Goal: Task Accomplishment & Management: Use online tool/utility

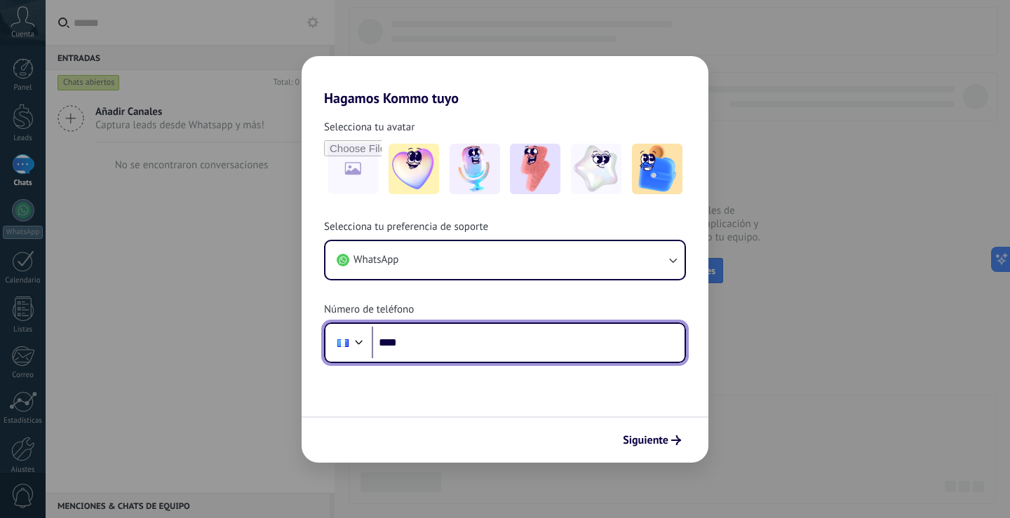
click at [439, 332] on input "****" at bounding box center [528, 343] width 313 height 32
type input "**********"
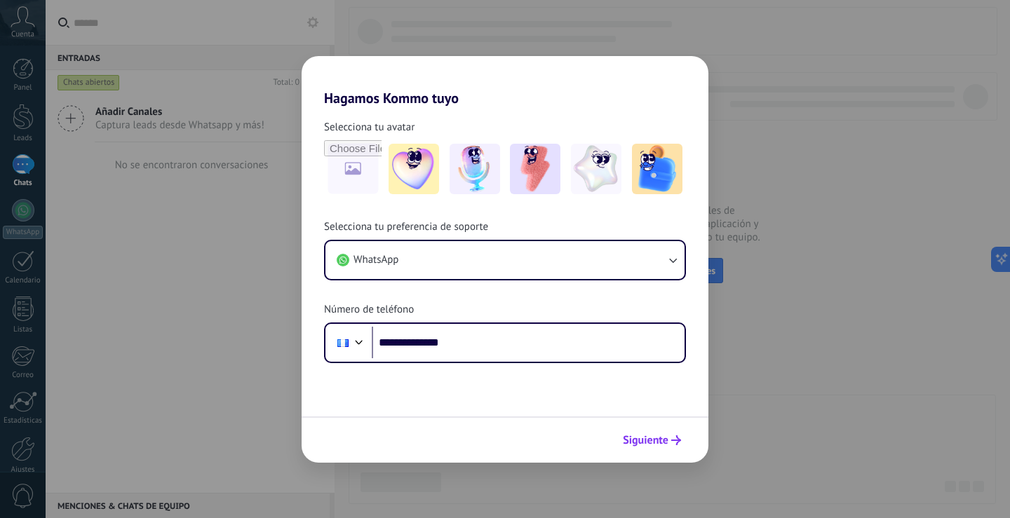
click at [681, 445] on button "Siguiente" at bounding box center [651, 441] width 71 height 24
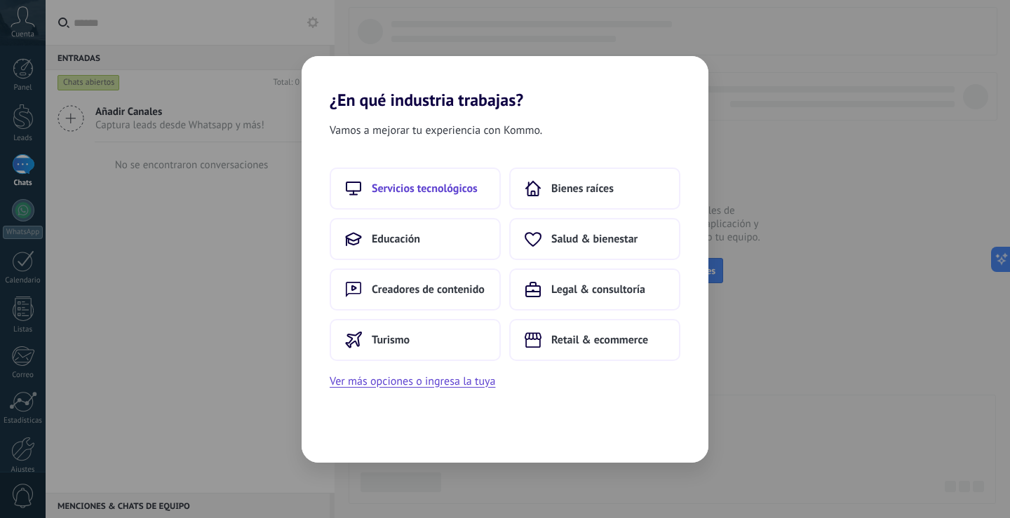
click at [454, 196] on button "Servicios tecnológicos" at bounding box center [415, 189] width 171 height 42
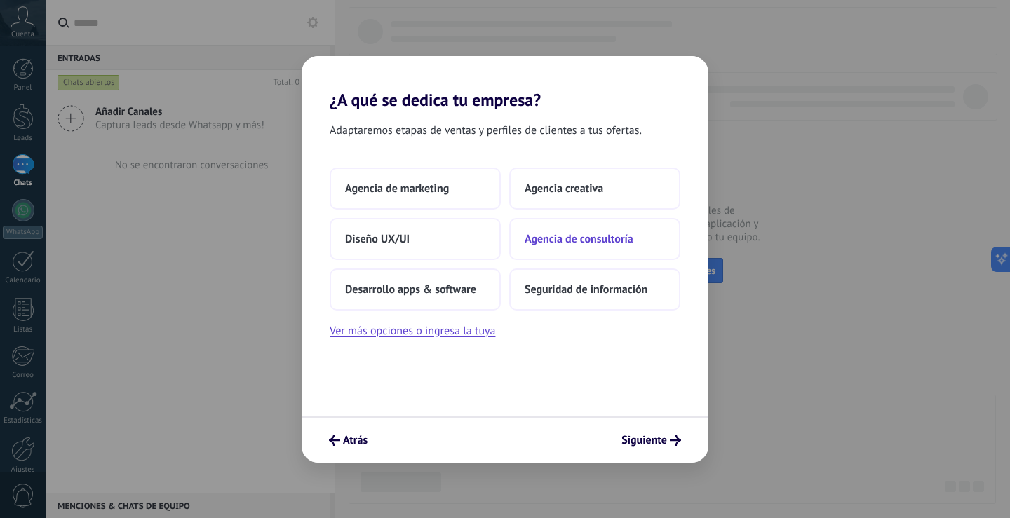
click at [598, 237] on span "Agencia de consultoría" at bounding box center [579, 239] width 109 height 14
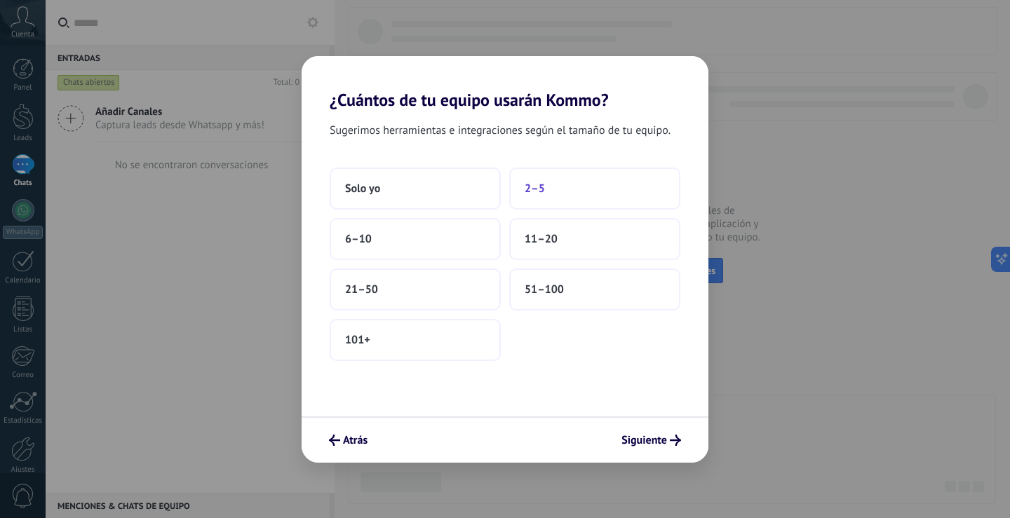
click at [511, 189] on button "2–5" at bounding box center [594, 189] width 171 height 42
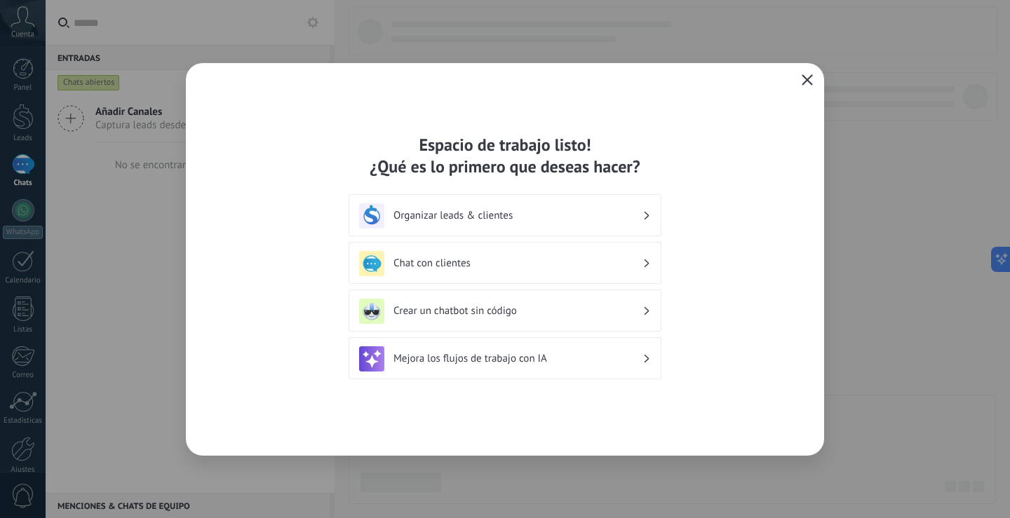
click at [554, 327] on div "Crear un chatbot sin código" at bounding box center [505, 311] width 313 height 42
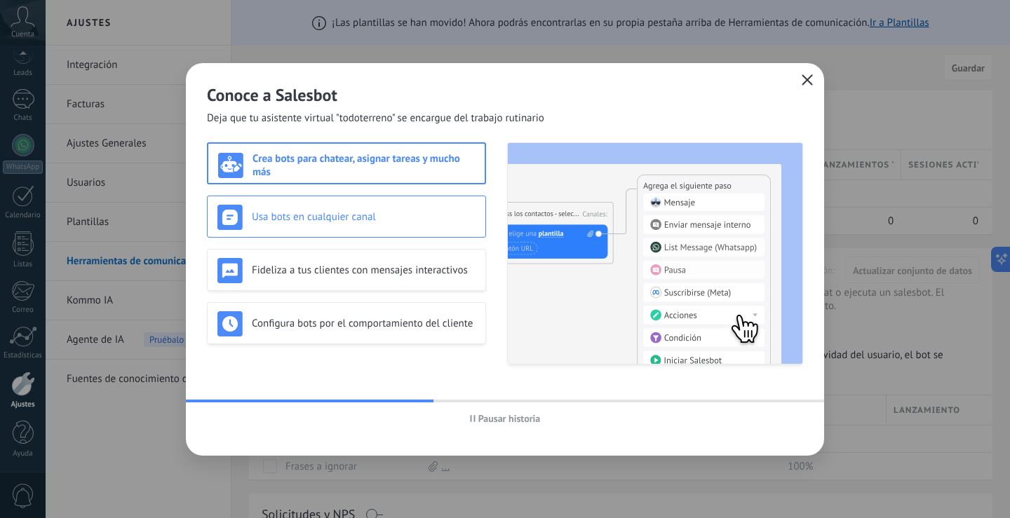
click at [358, 199] on div "Usa bots en cualquier canal" at bounding box center [346, 217] width 279 height 42
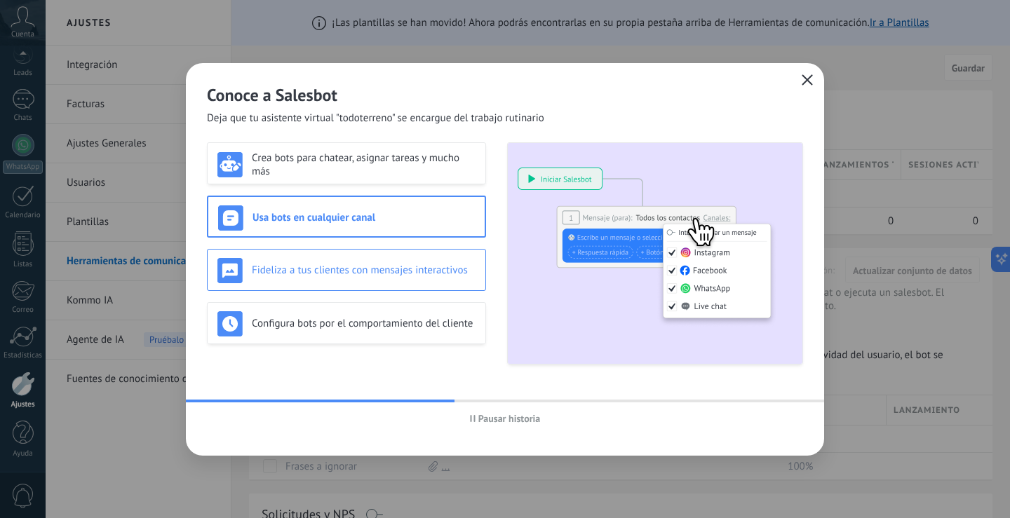
click at [368, 262] on div "Fideliza a tus clientes con mensajes interactivos" at bounding box center [346, 270] width 258 height 25
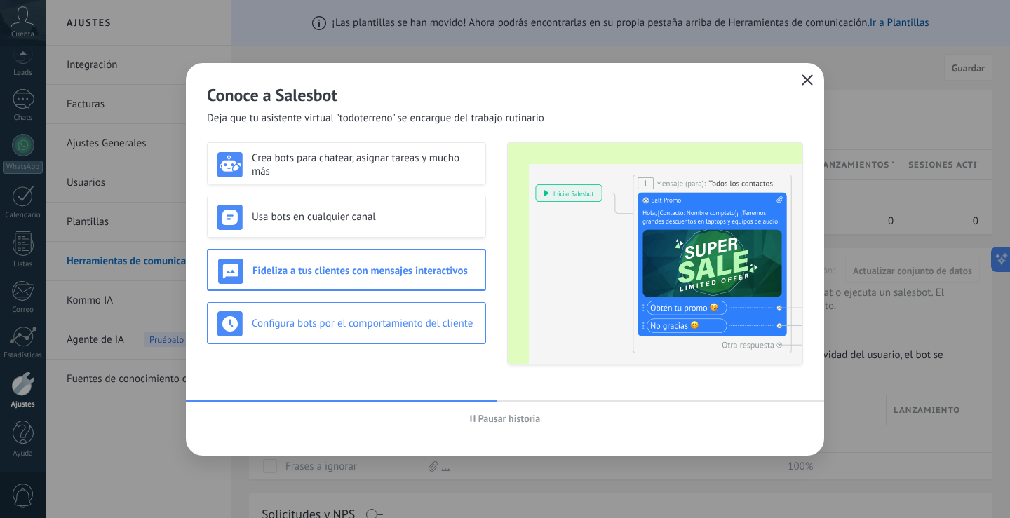
click at [381, 310] on div "Configura bots por el comportamiento del cliente" at bounding box center [346, 323] width 279 height 42
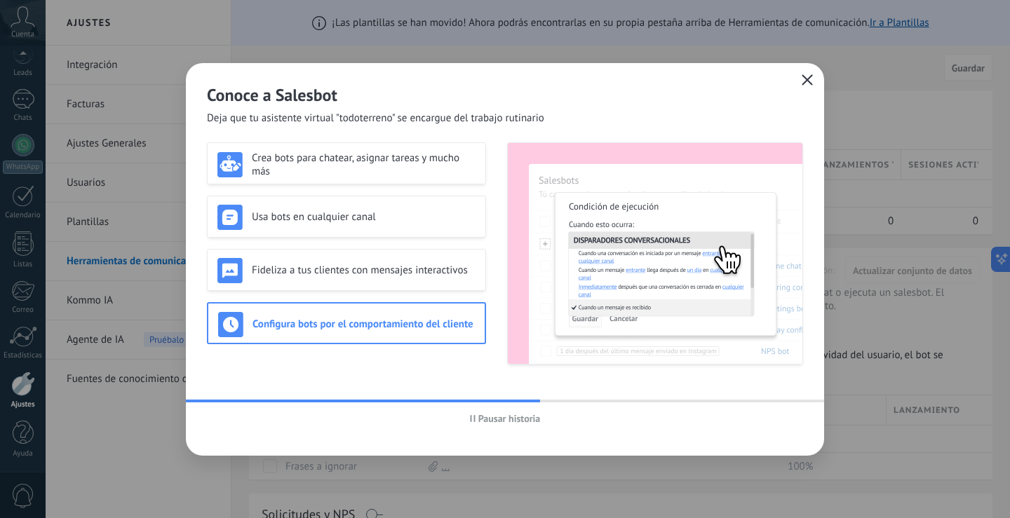
click at [793, 86] on h2 "Conoce a Salesbot" at bounding box center [505, 95] width 596 height 22
click at [798, 78] on button "button" at bounding box center [807, 81] width 18 height 20
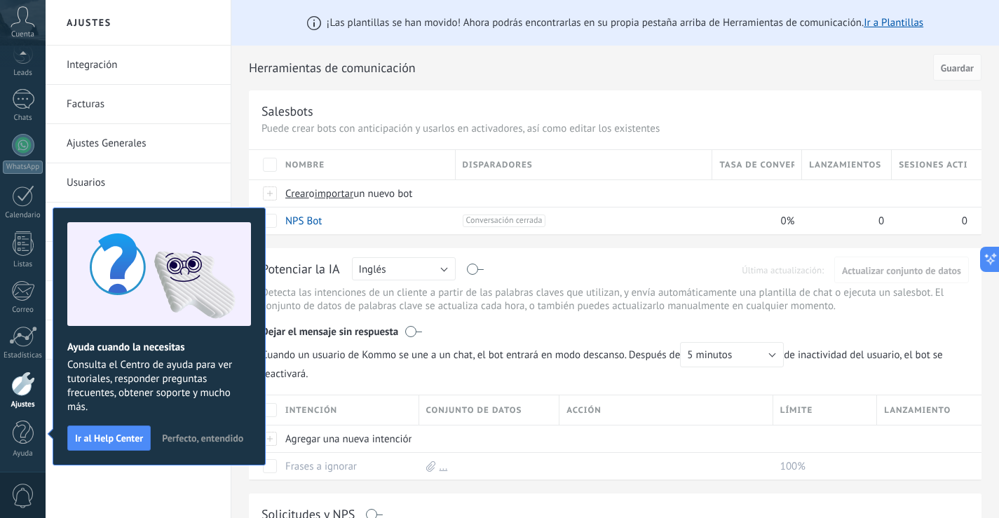
click at [216, 442] on span "Perfecto, entendido" at bounding box center [202, 438] width 81 height 10
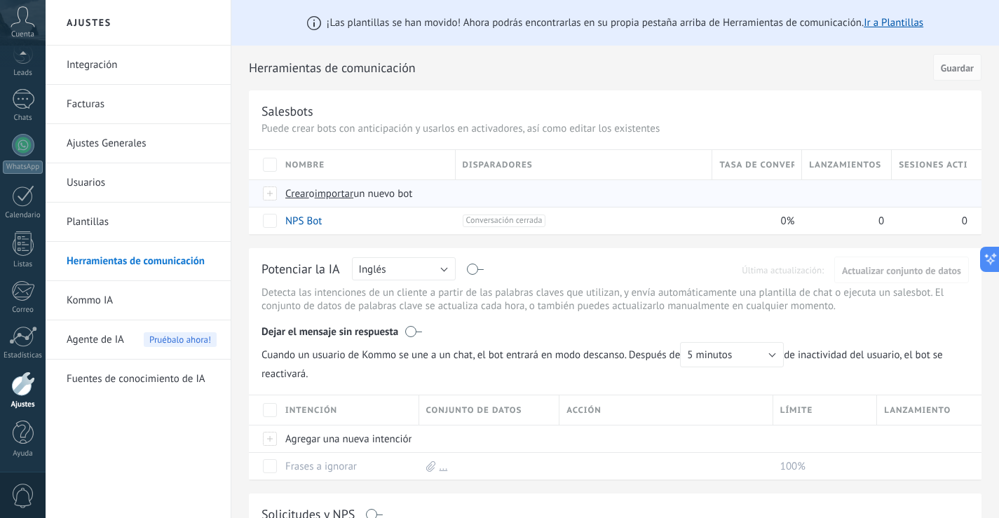
click at [276, 196] on div at bounding box center [270, 193] width 15 height 13
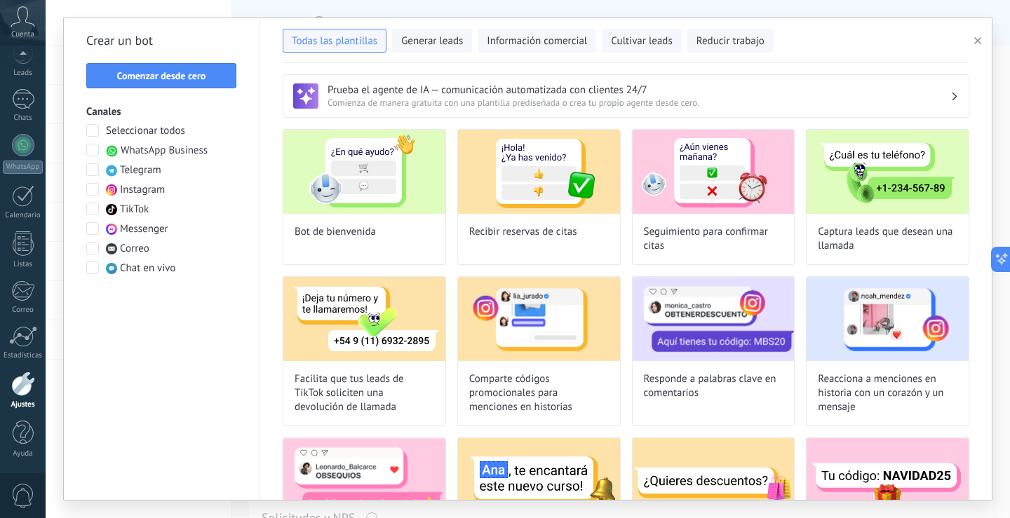
click at [86, 154] on span at bounding box center [92, 150] width 13 height 13
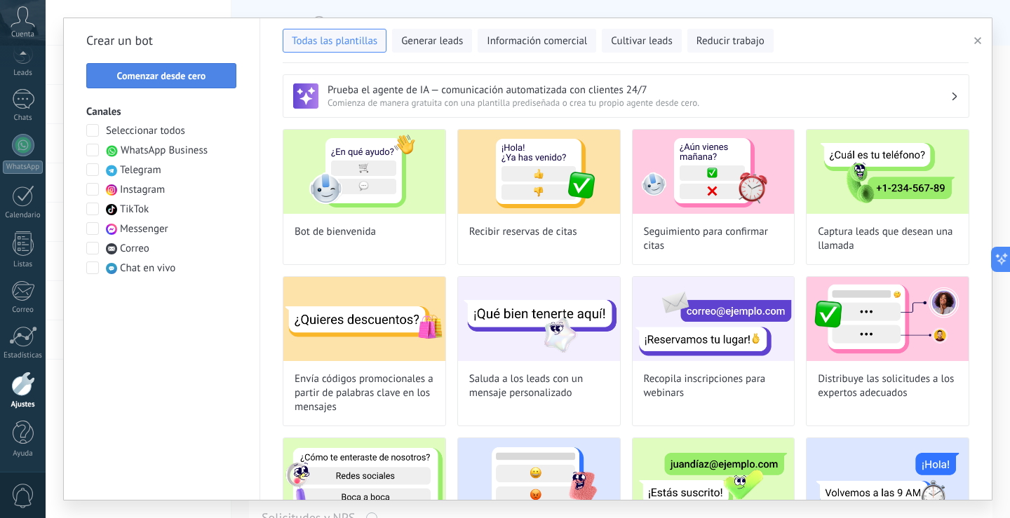
click at [206, 80] on span "Comenzar desde cero" at bounding box center [161, 76] width 135 height 10
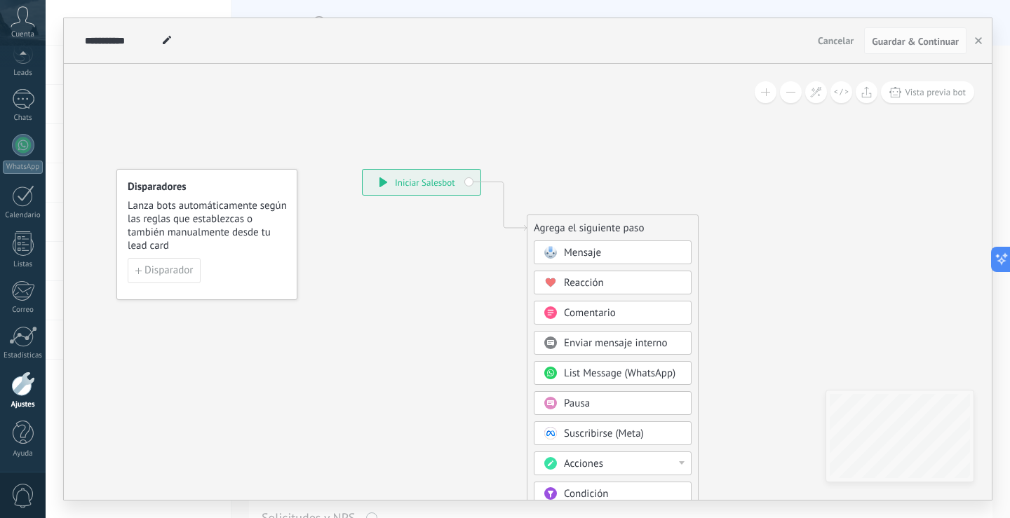
click at [606, 251] on div "Mensaje" at bounding box center [623, 253] width 118 height 14
